Goal: Check status: Check status

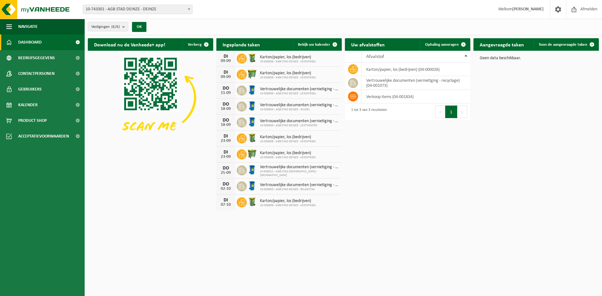
click at [126, 6] on span "10-743301 - AGB STAD DEINZE - DEINZE" at bounding box center [137, 9] width 109 height 9
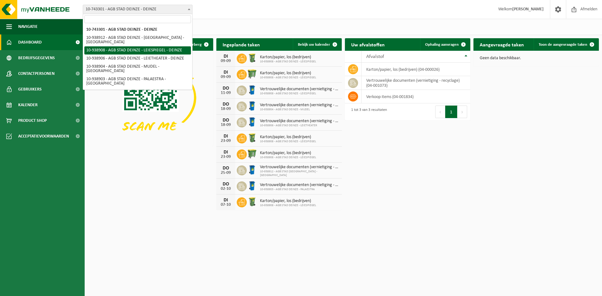
select select "138162"
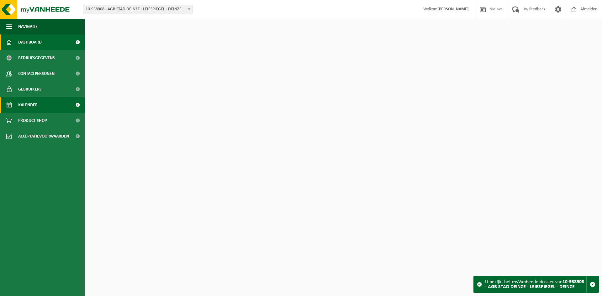
click at [34, 102] on span "Kalender" at bounding box center [27, 105] width 19 height 16
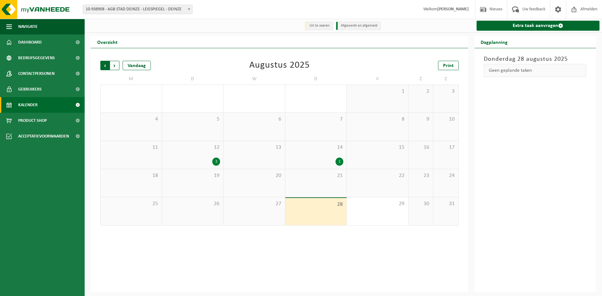
click at [113, 65] on span "Volgende" at bounding box center [114, 65] width 9 height 9
